Goal: Transaction & Acquisition: Purchase product/service

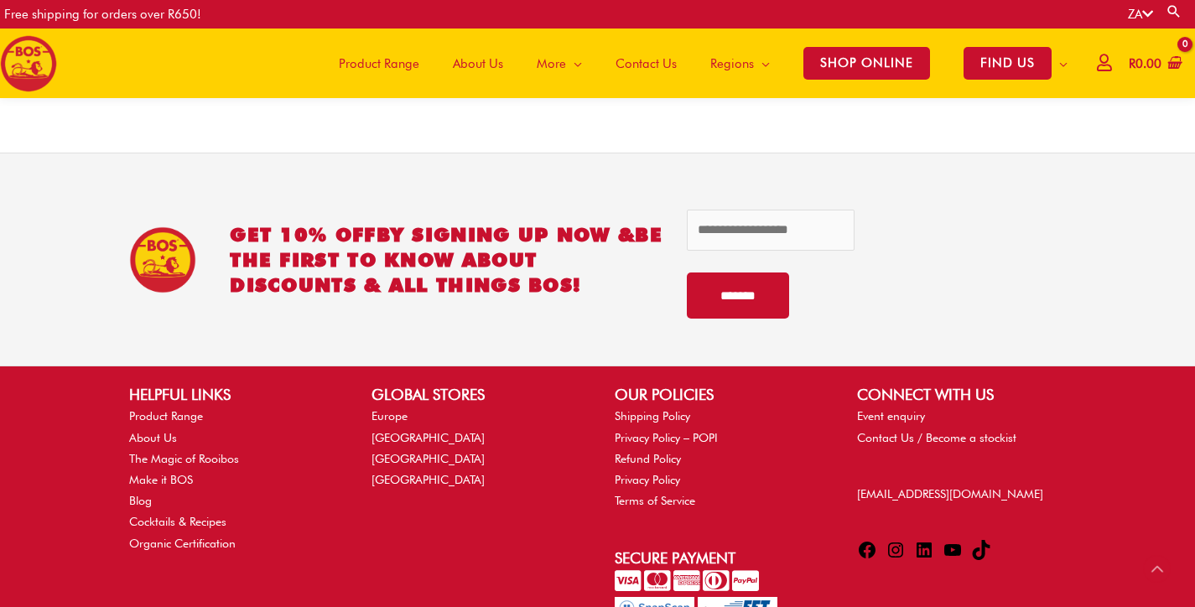
scroll to position [3634, 0]
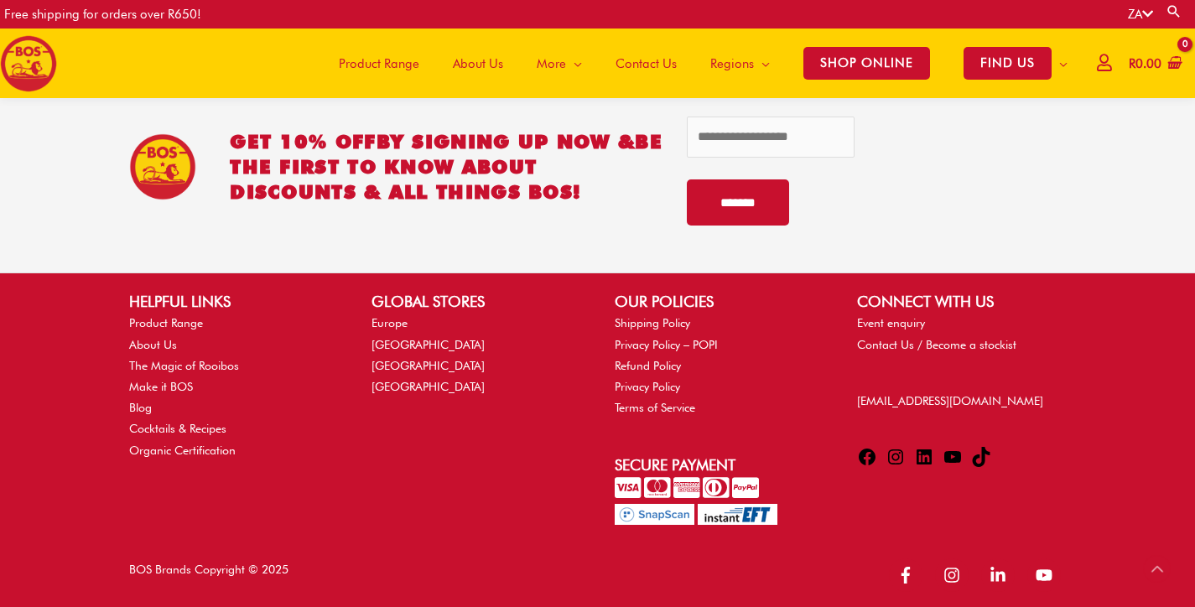
click at [476, 57] on span "About Us" at bounding box center [478, 64] width 50 height 50
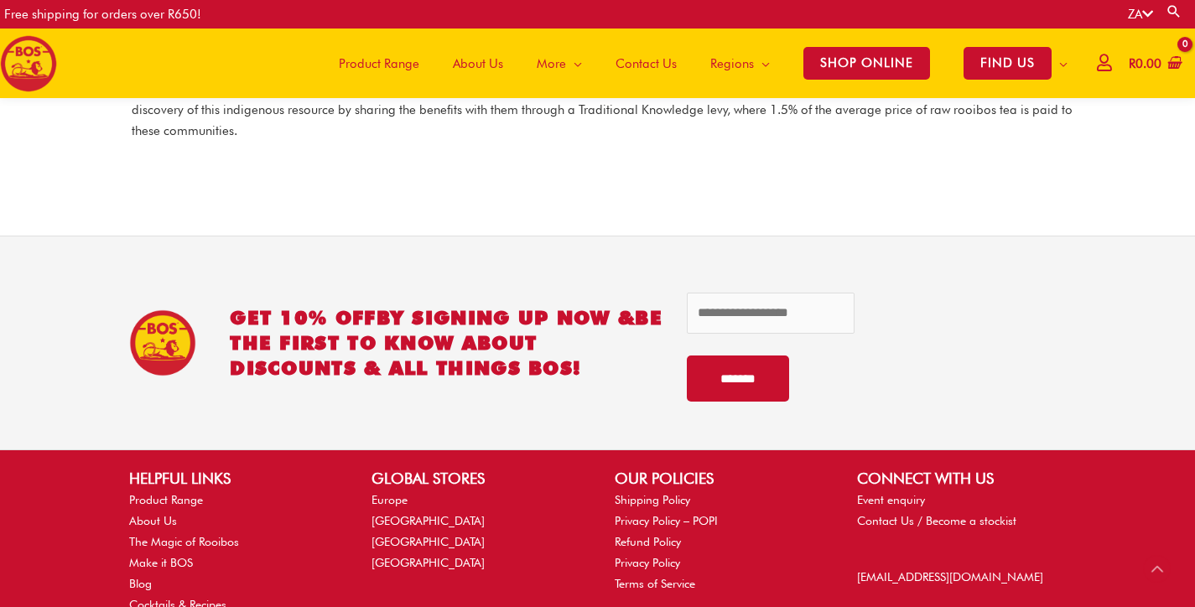
scroll to position [2544, 0]
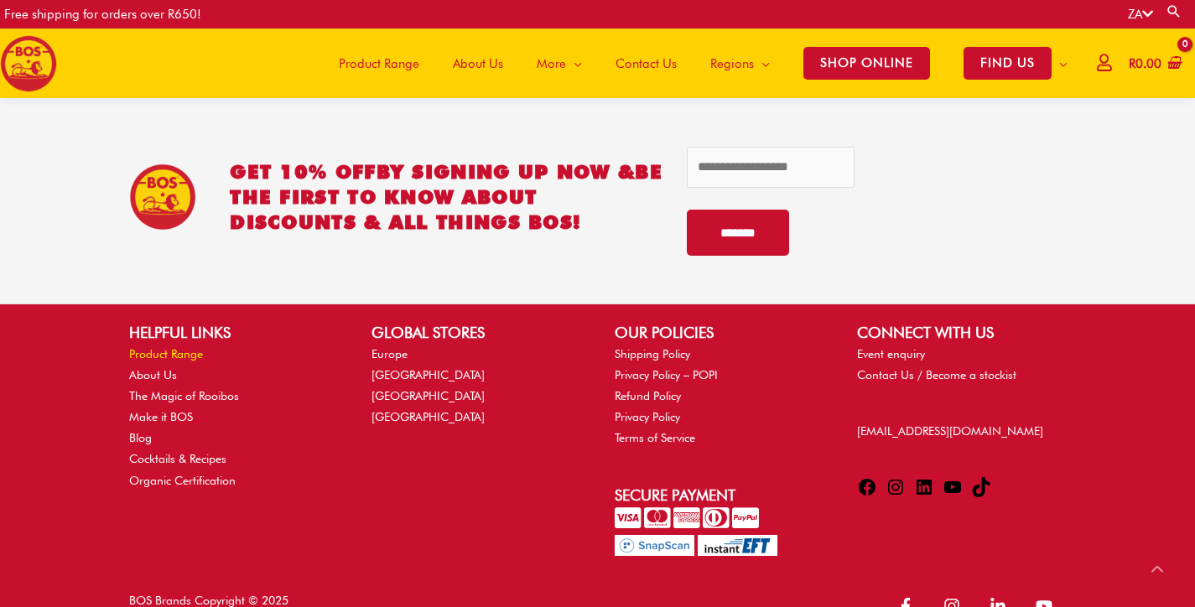
click at [178, 347] on link "Product Range" at bounding box center [166, 353] width 74 height 13
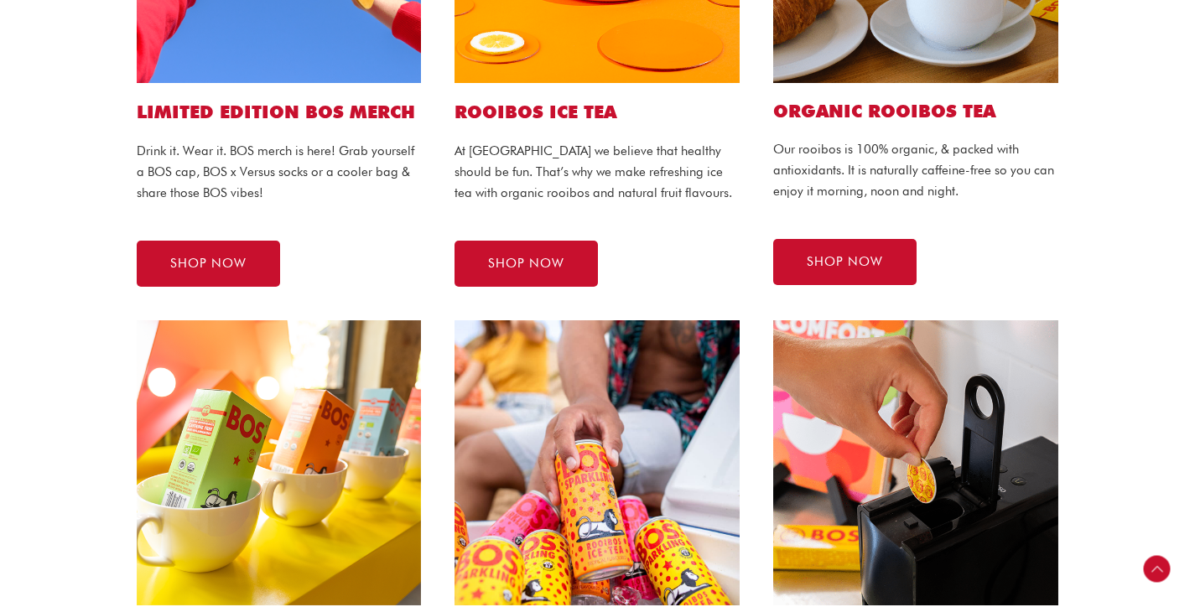
scroll to position [685, 0]
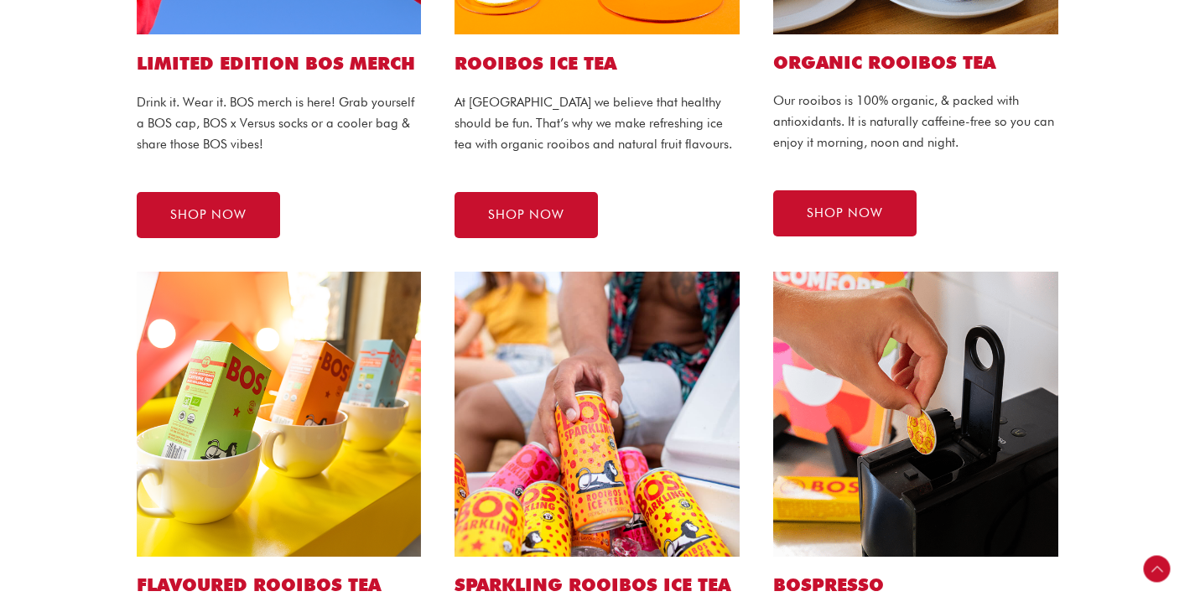
click at [543, 404] on img at bounding box center [596, 414] width 285 height 285
click at [610, 502] on img at bounding box center [596, 414] width 285 height 285
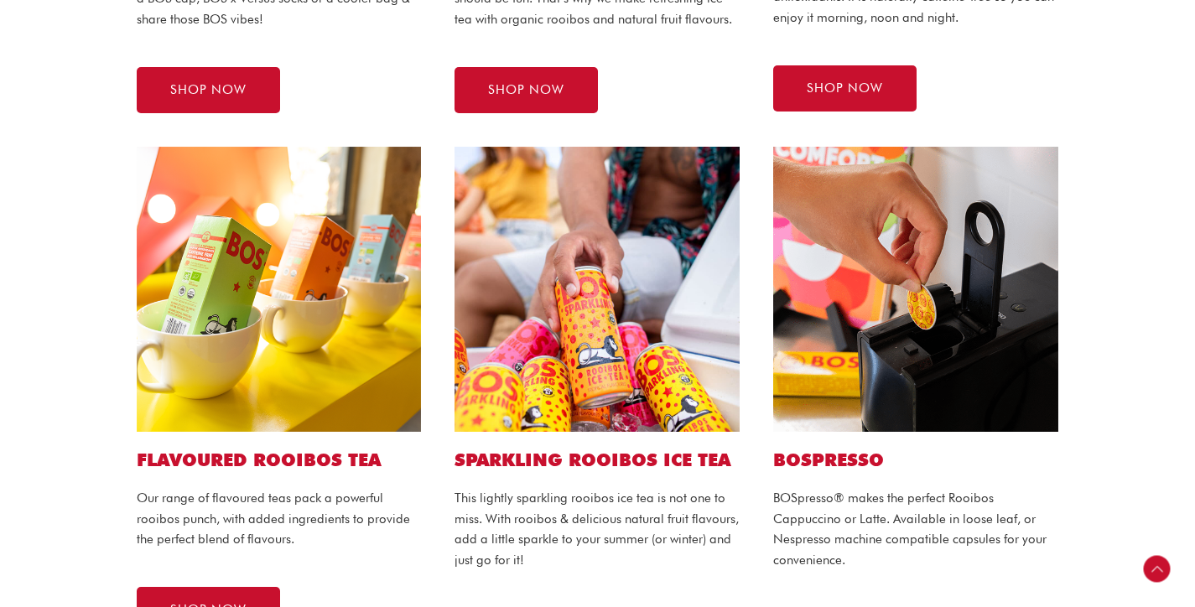
scroll to position [911, 0]
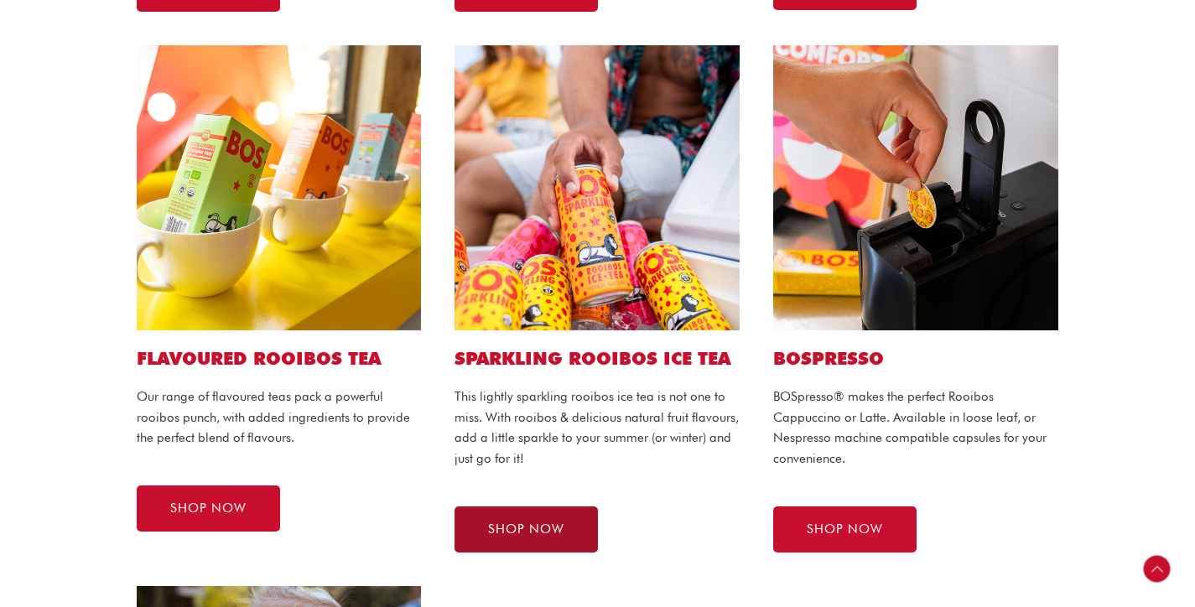
click at [552, 537] on link "SHOP NOW" at bounding box center [525, 529] width 143 height 46
